Goal: Information Seeking & Learning: Learn about a topic

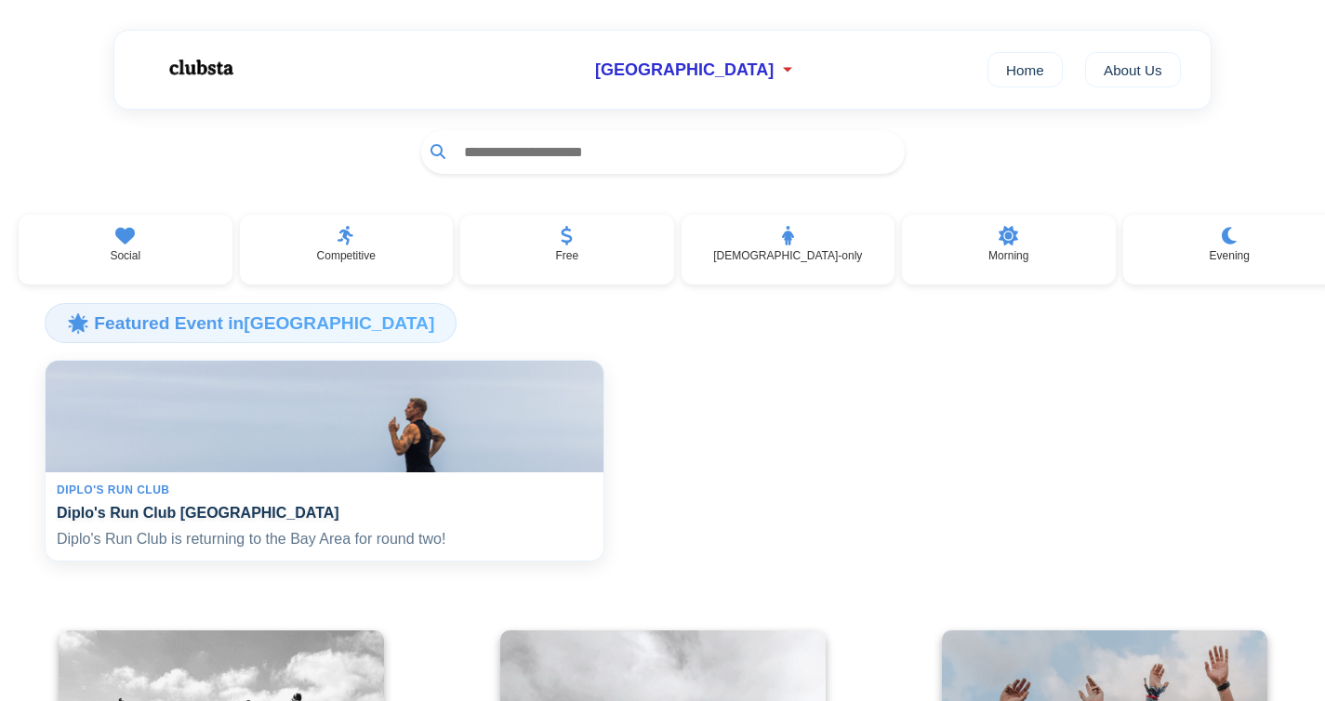
scroll to position [236, 0]
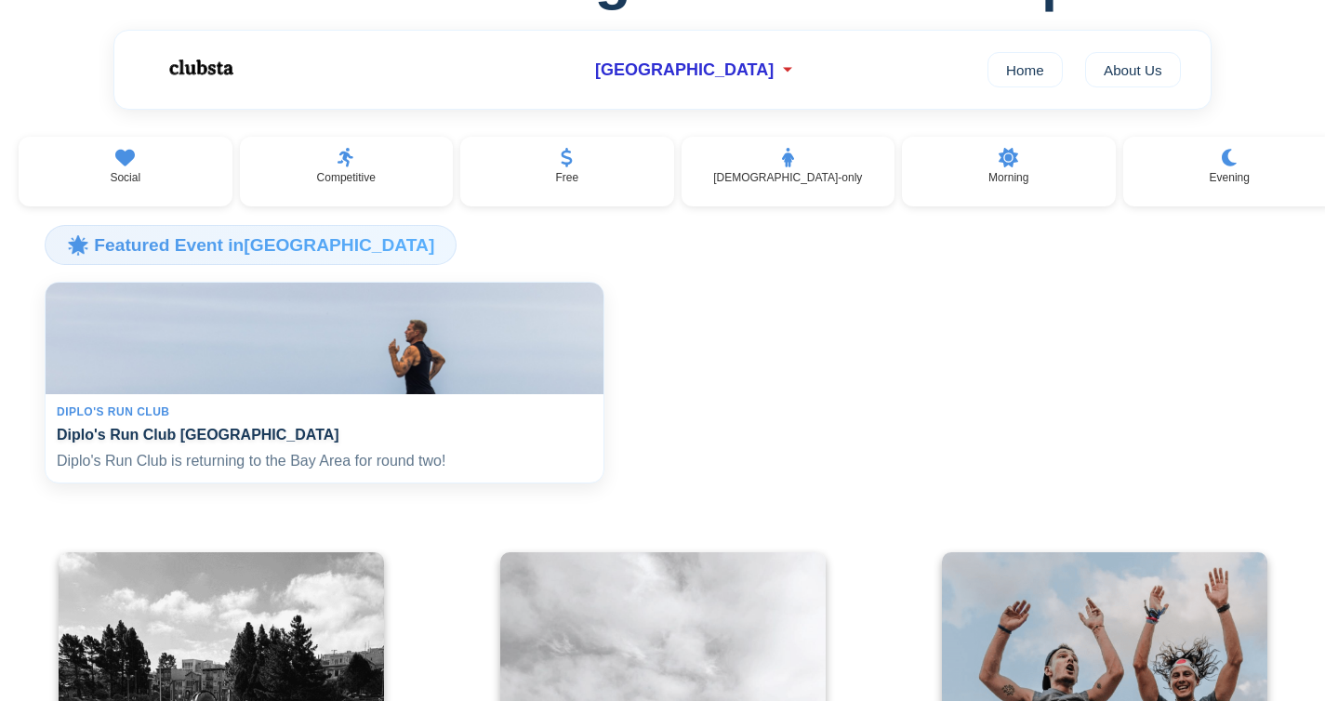
click at [349, 418] on div "Diplo's Run Club" at bounding box center [325, 411] width 536 height 13
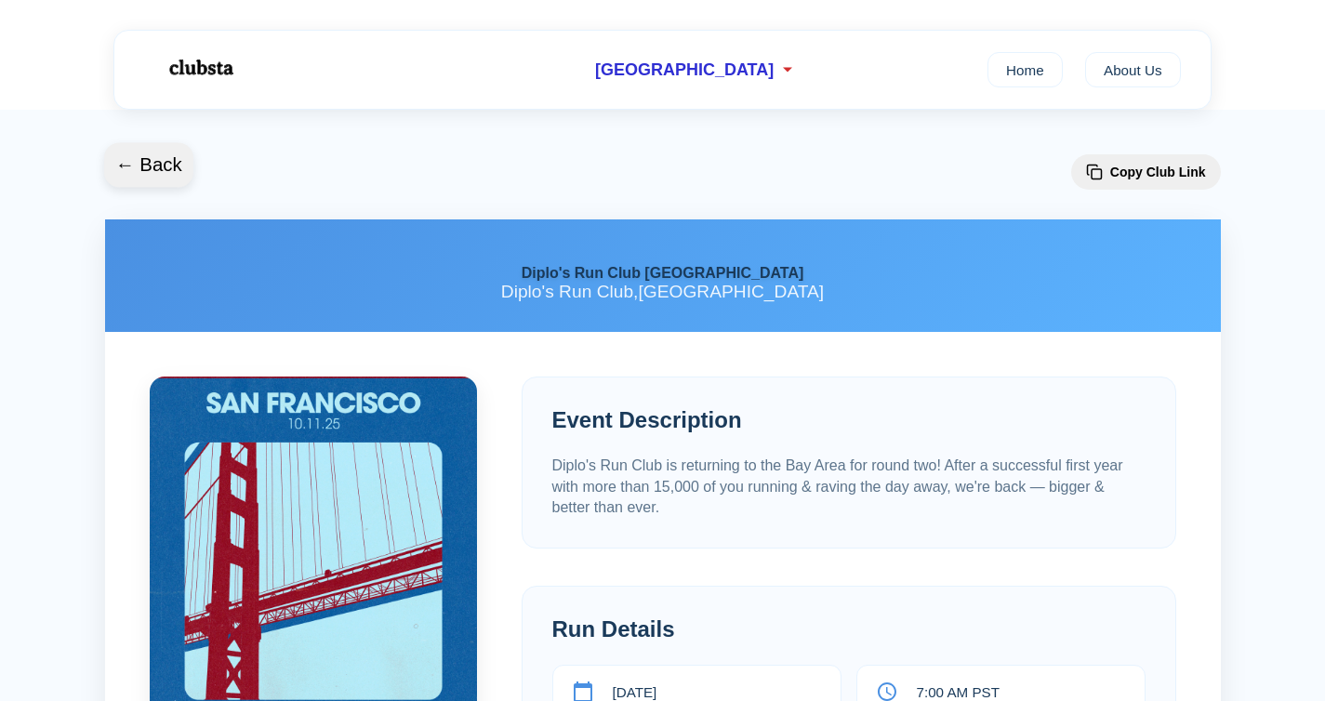
click at [119, 164] on button "← Back" at bounding box center [148, 164] width 89 height 45
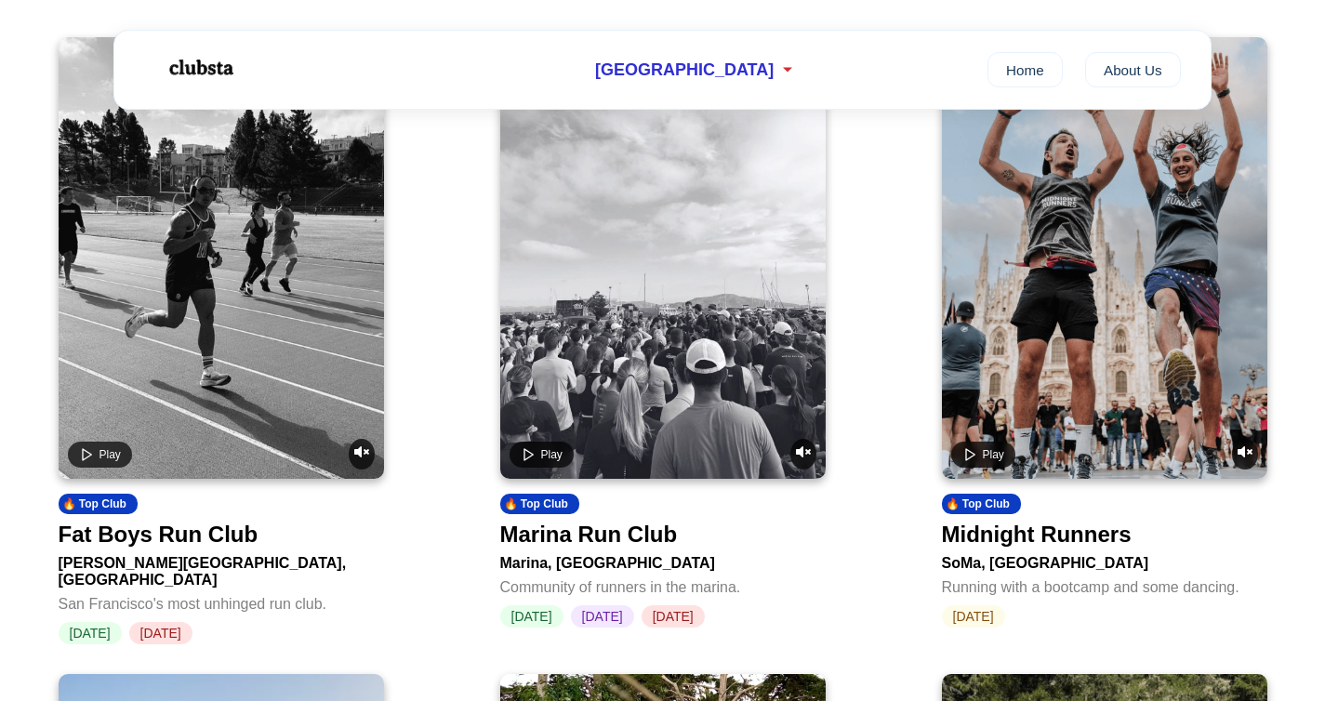
scroll to position [754, 0]
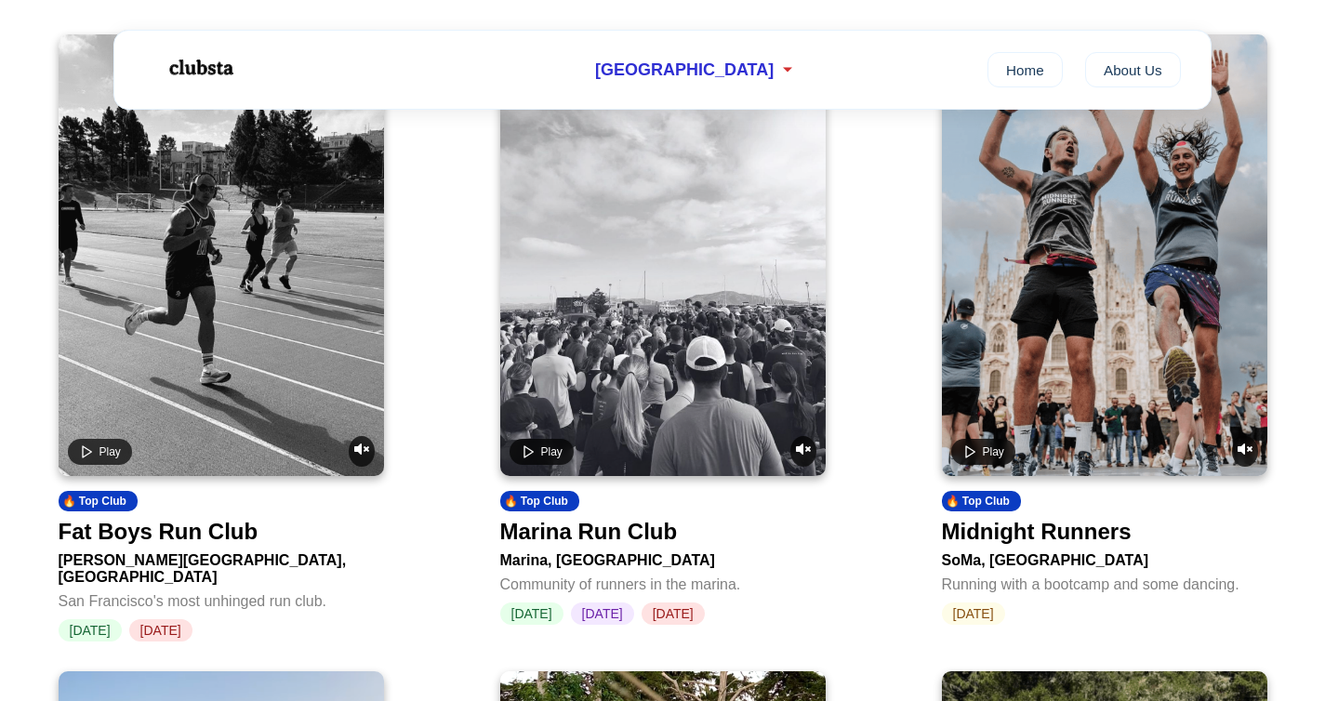
click at [123, 538] on div "Fat Boys Run Club" at bounding box center [159, 532] width 200 height 26
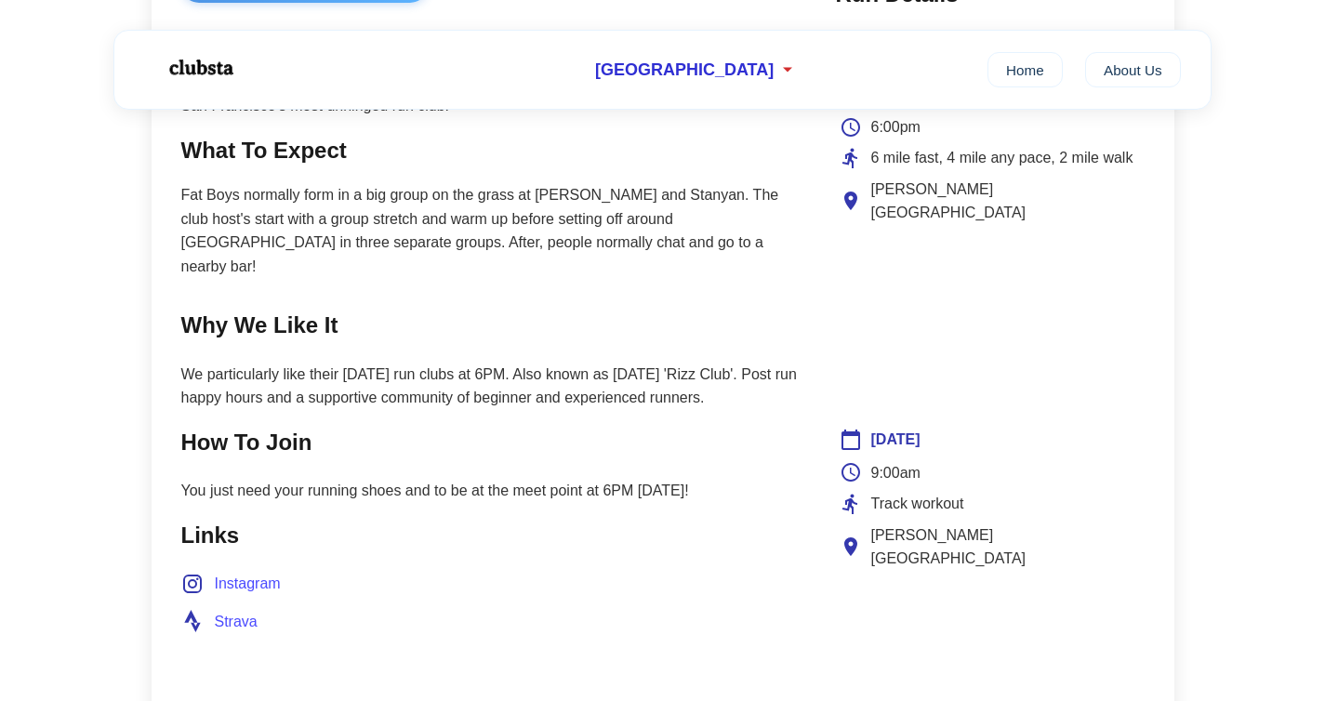
scroll to position [869, 0]
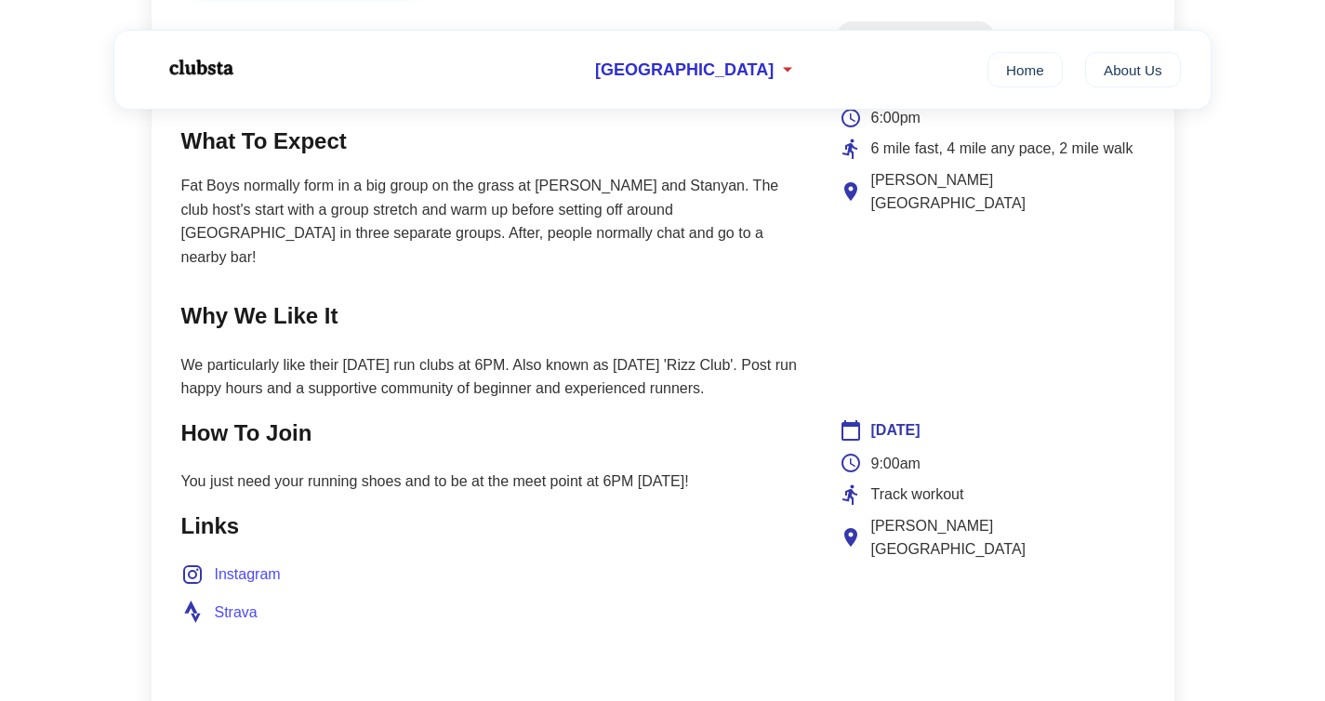
click at [253, 562] on span "Instagram" at bounding box center [248, 574] width 66 height 24
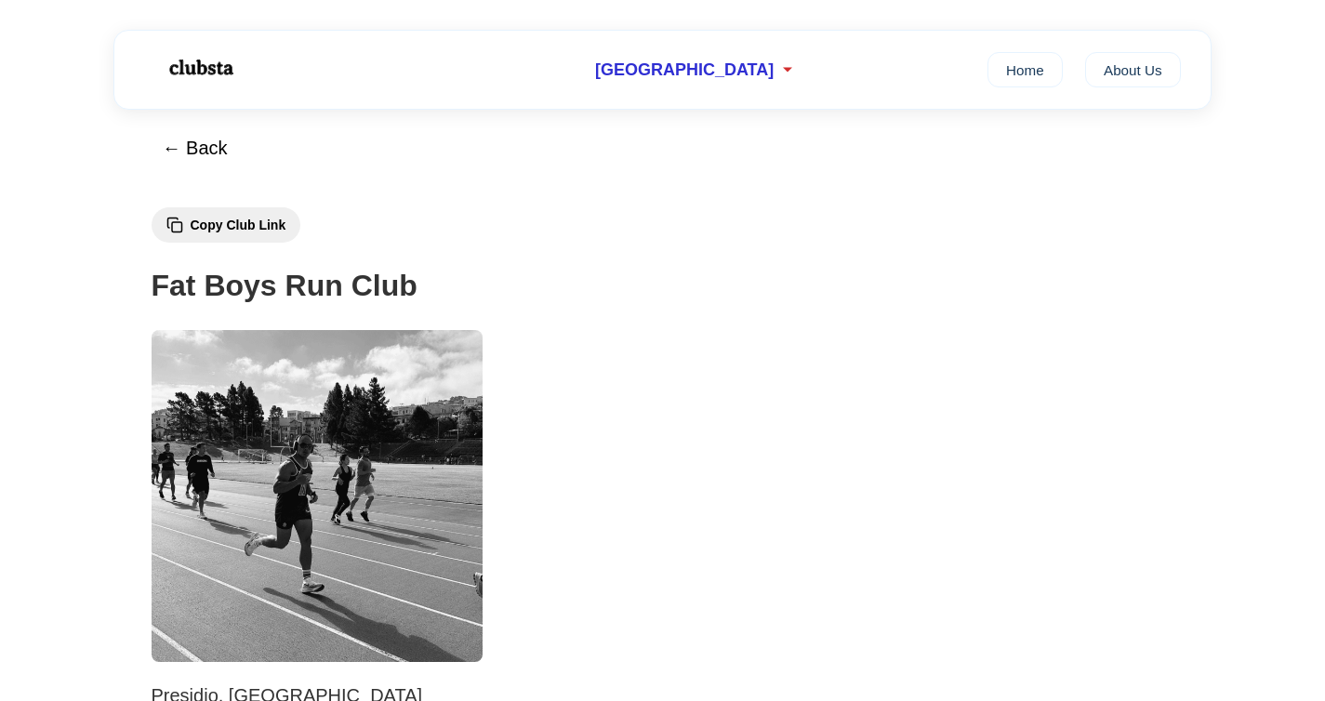
scroll to position [0, 0]
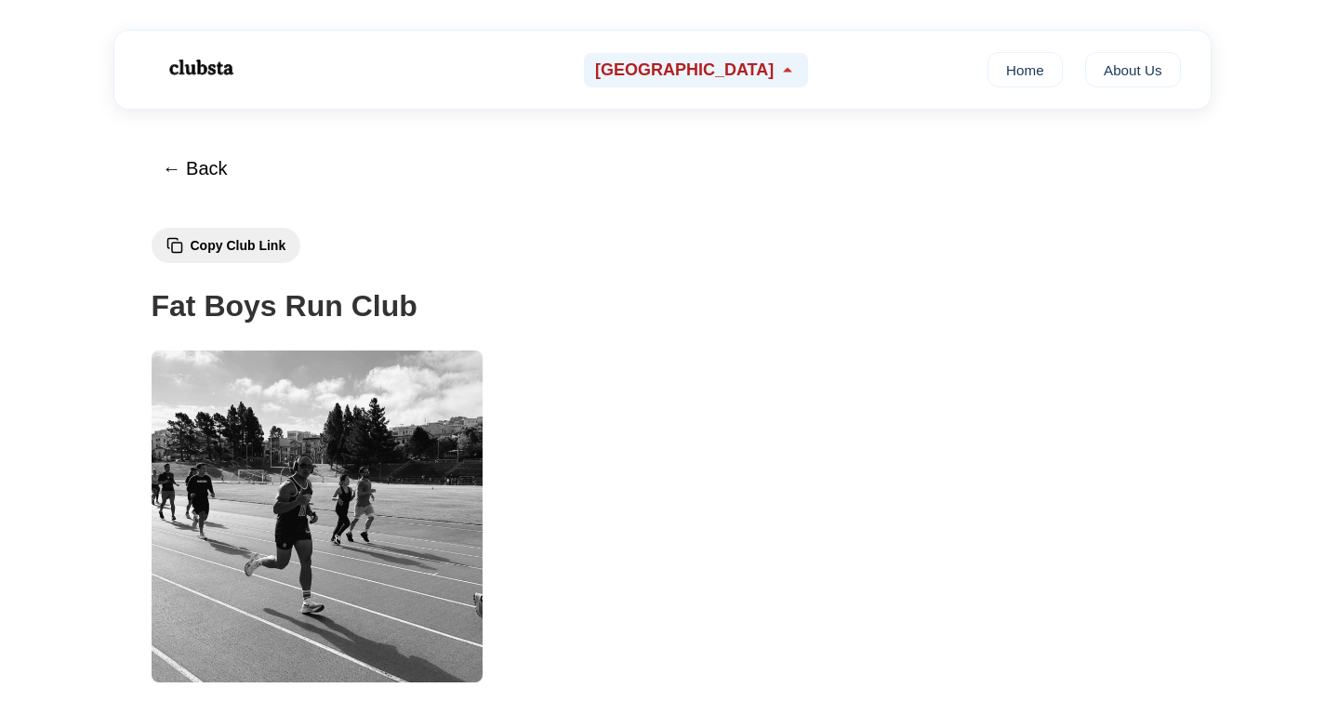
click at [783, 68] on icon at bounding box center [787, 70] width 9 height 5
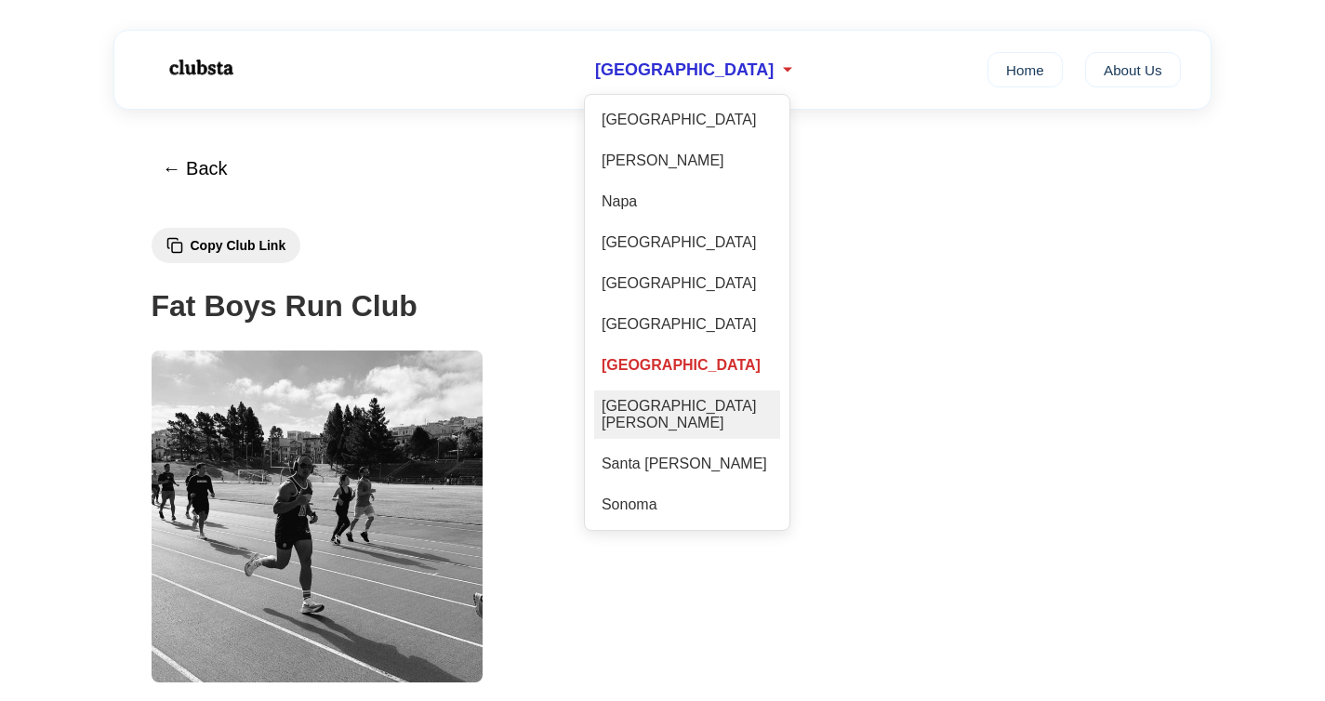
click at [681, 403] on div "[GEOGRAPHIC_DATA][PERSON_NAME]" at bounding box center [687, 414] width 186 height 48
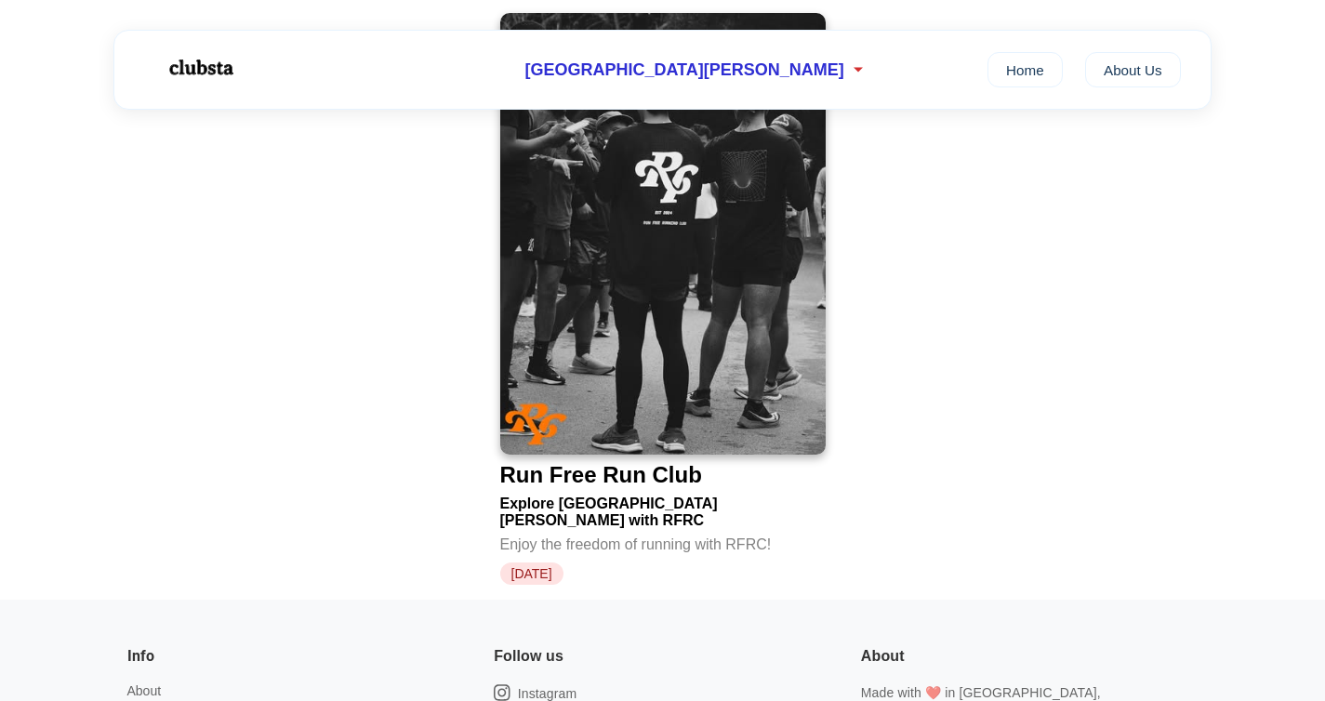
scroll to position [458, 0]
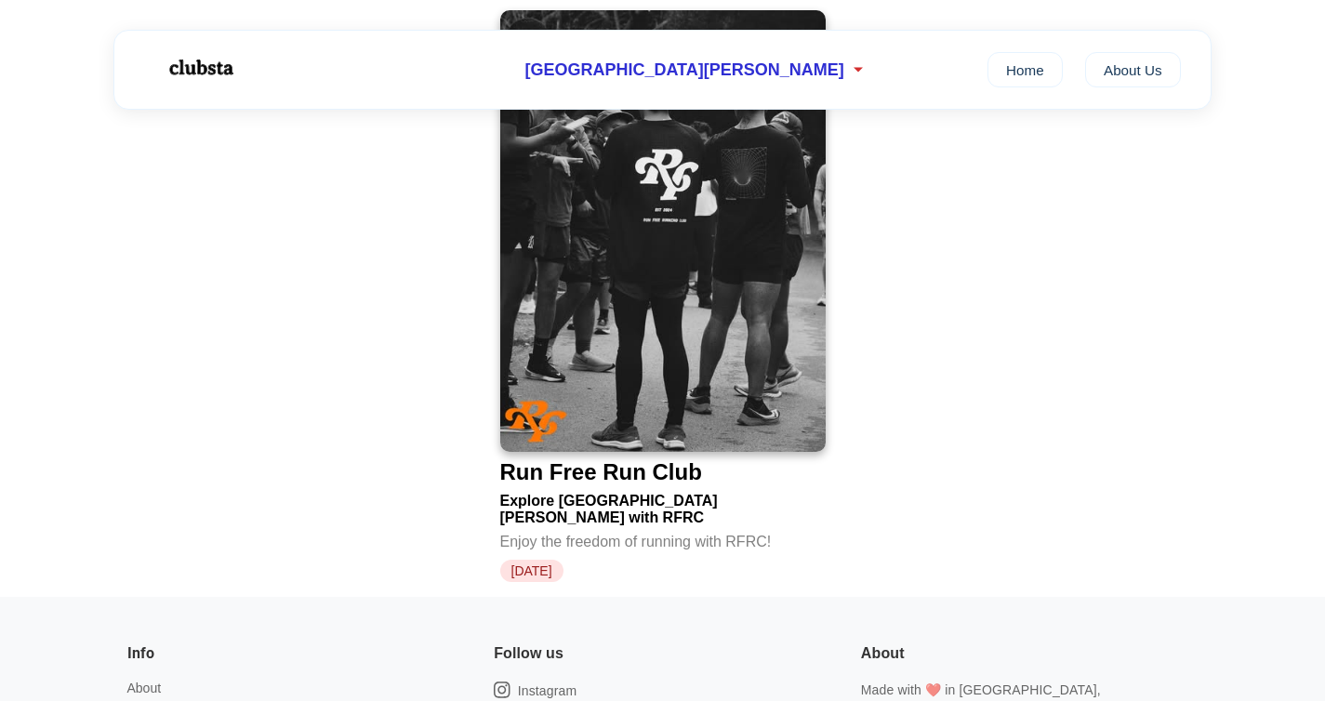
click at [589, 481] on div "Run Free Run Club" at bounding box center [601, 472] width 202 height 26
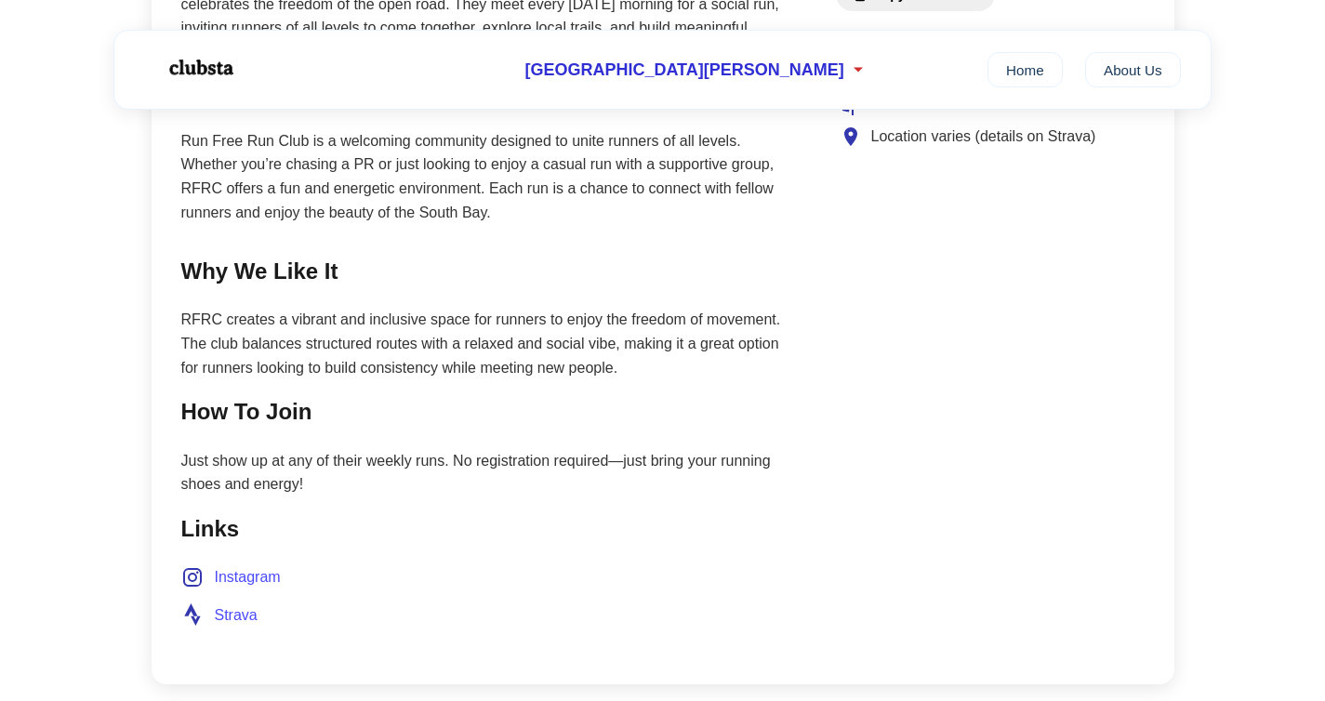
scroll to position [916, 0]
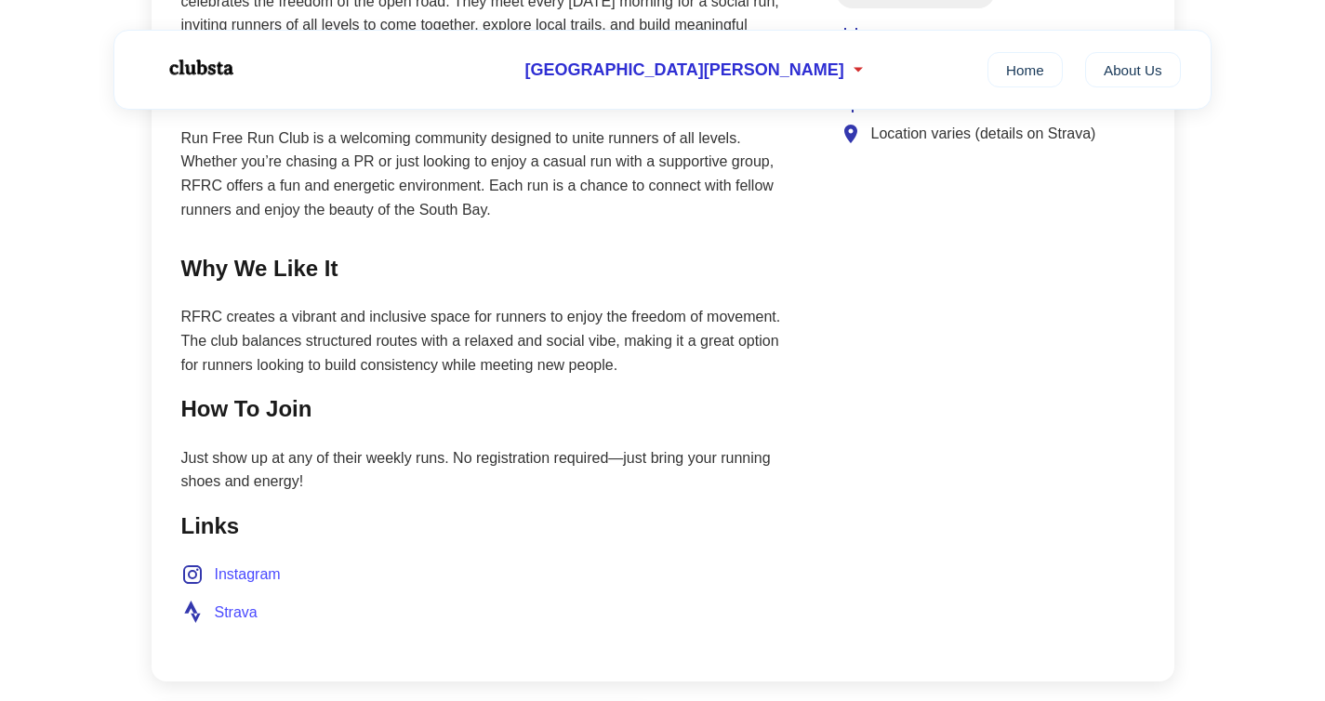
click at [232, 562] on span "Instagram" at bounding box center [248, 574] width 66 height 24
